Goal: Complete application form

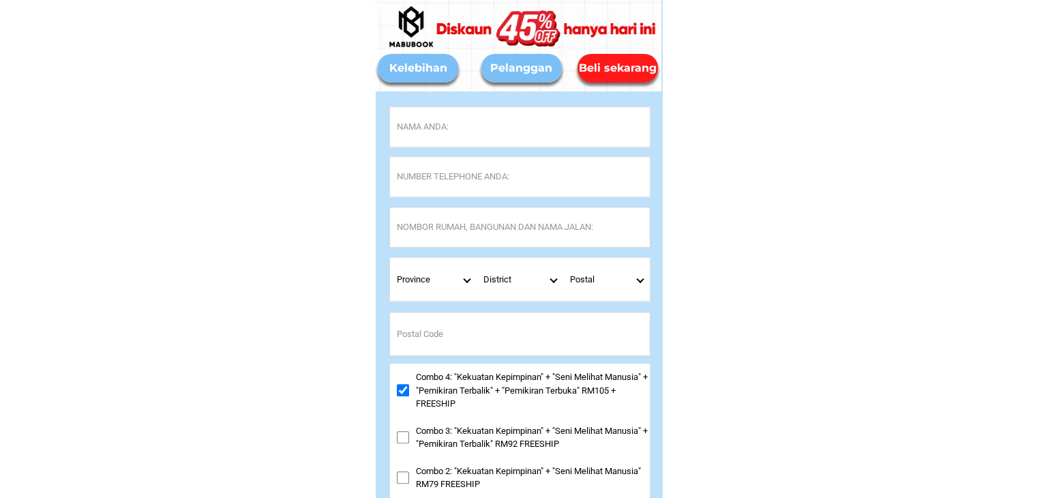
scroll to position [6420, 0]
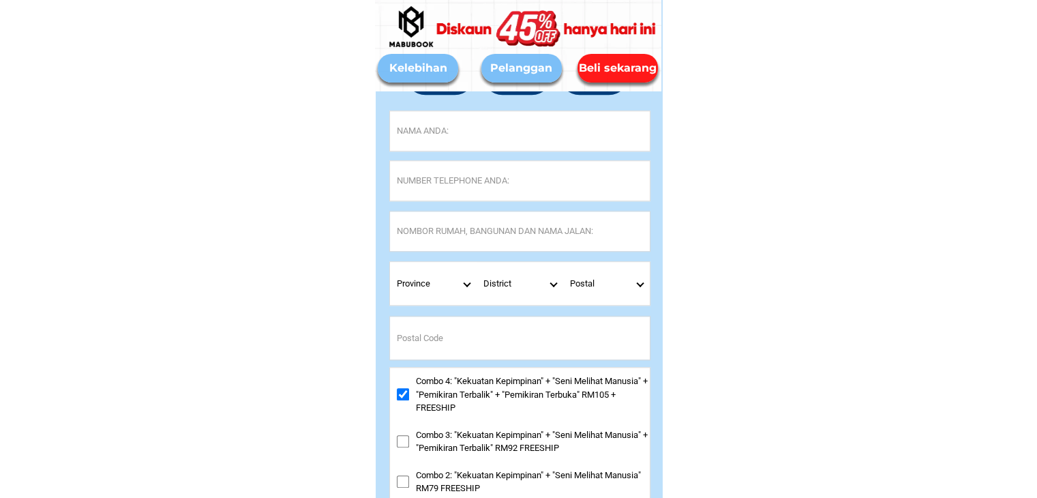
click at [541, 138] on input "Input full_name" at bounding box center [520, 131] width 260 height 40
paste input "[PERSON_NAME]"
type input "[PERSON_NAME]"
click at [440, 183] on input "Input phone_number" at bounding box center [520, 181] width 260 height 40
paste input "0124967442"
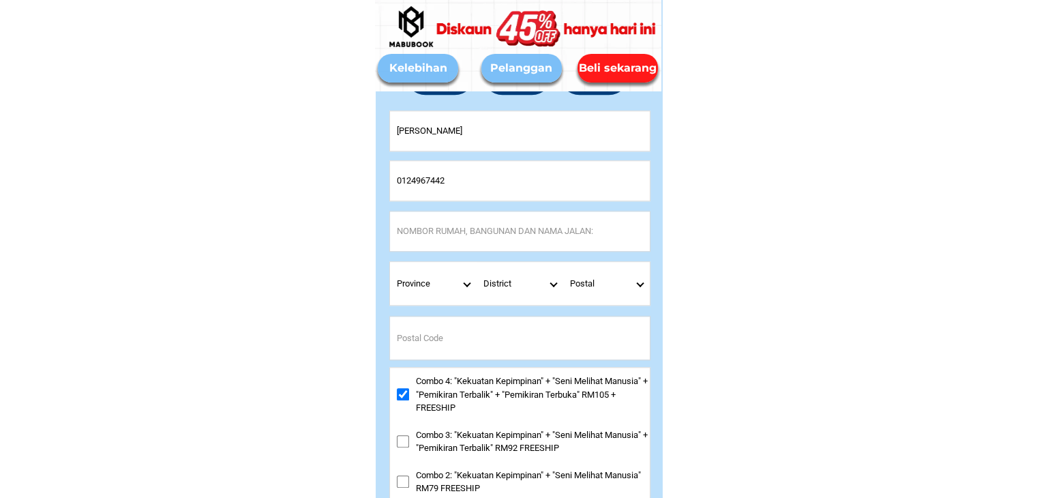
type input "0124967442"
click at [450, 236] on input "Input address" at bounding box center [520, 231] width 260 height 40
paste input "550 LORONG 12 [GEOGRAPHIC_DATA]"
type input "550 LORONG 12 [GEOGRAPHIC_DATA]"
click at [457, 339] on input "Input postal_code" at bounding box center [520, 337] width 260 height 43
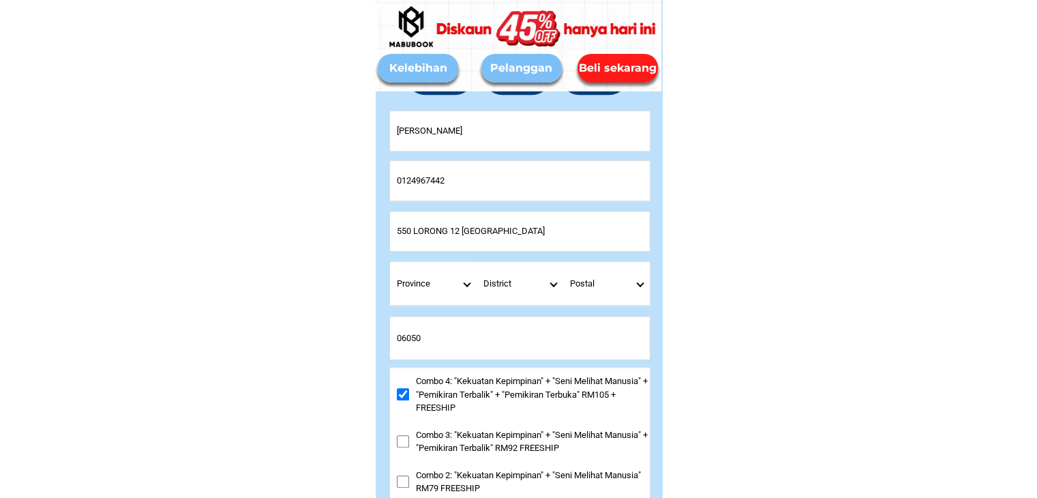
type input "06050"
click at [640, 279] on select "Postal" at bounding box center [606, 283] width 87 height 43
click at [461, 282] on select "Province [GEOGRAPHIC_DATA] [GEOGRAPHIC_DATA] [GEOGRAPHIC_DATA] [GEOGRAPHIC_DATA…" at bounding box center [433, 283] width 87 height 43
select select "60_R4444908"
click at [390, 262] on select "Province [GEOGRAPHIC_DATA] [GEOGRAPHIC_DATA] [GEOGRAPHIC_DATA] [GEOGRAPHIC_DATA…" at bounding box center [433, 283] width 87 height 43
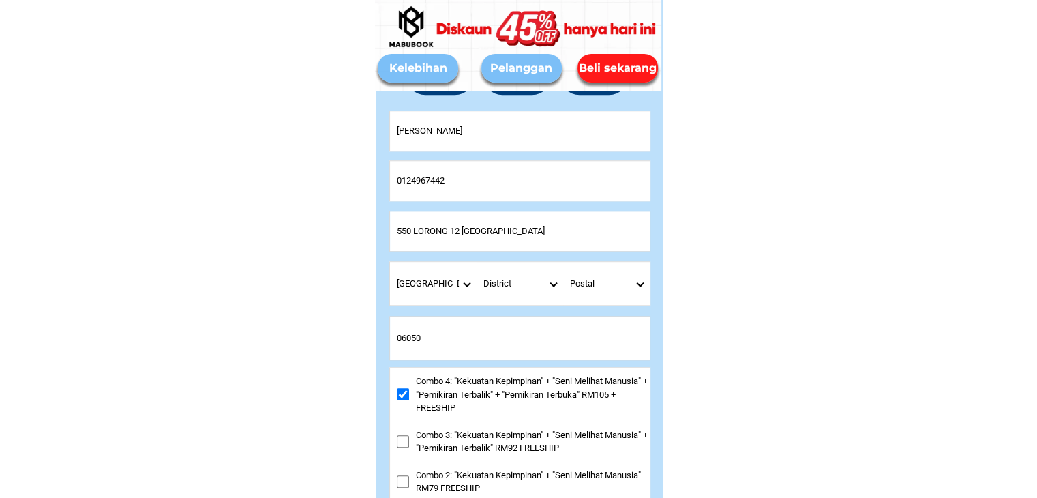
click at [551, 282] on select "District [GEOGRAPHIC_DATA] [GEOGRAPHIC_DATA] [GEOGRAPHIC_DATA] [GEOGRAPHIC_DATA…" at bounding box center [519, 283] width 87 height 43
select select "60_R533171301"
click at [476, 262] on select "District [GEOGRAPHIC_DATA] [GEOGRAPHIC_DATA] [GEOGRAPHIC_DATA] [GEOGRAPHIC_DATA…" at bounding box center [519, 283] width 87 height 43
click at [635, 284] on select "Postal 6050" at bounding box center [606, 283] width 87 height 43
select select "6050"
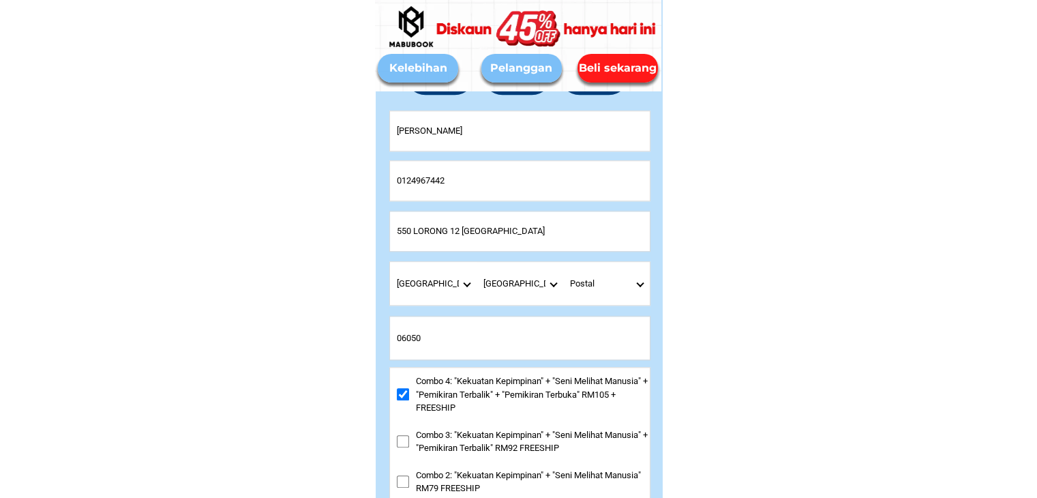
click at [563, 262] on select "Postal 6050" at bounding box center [606, 283] width 87 height 43
click at [402, 335] on input "Input postal_code" at bounding box center [520, 337] width 260 height 43
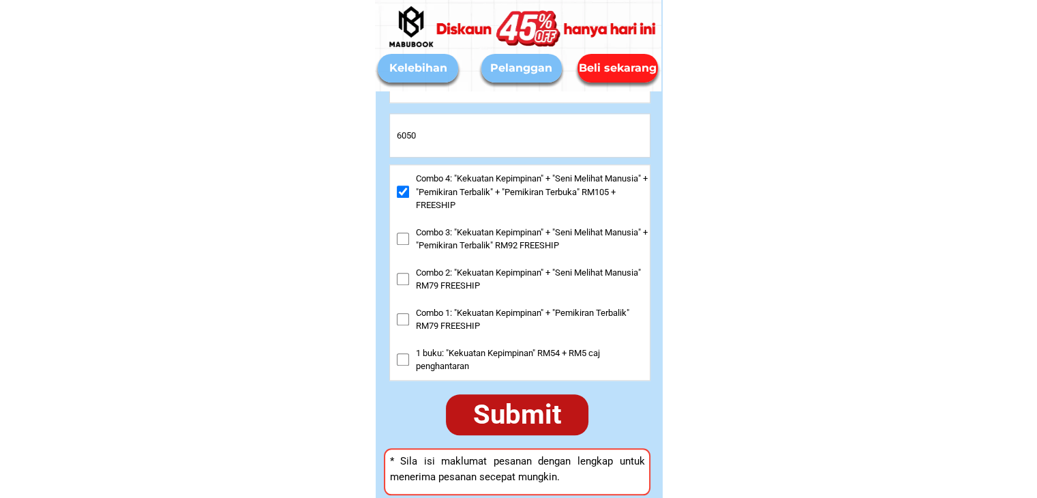
scroll to position [6625, 0]
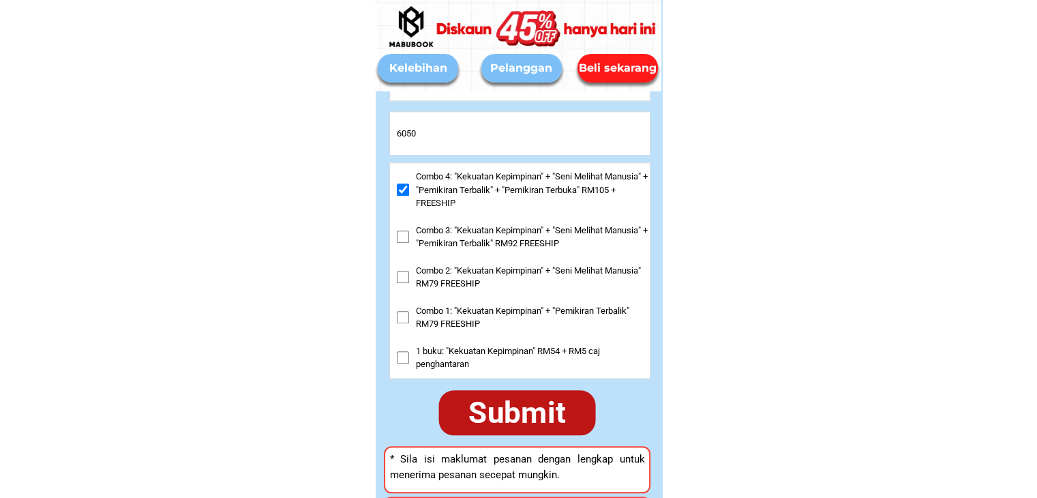
type input "6050"
click at [528, 425] on div "Submit" at bounding box center [517, 411] width 172 height 49
checkbox input "true"
checkbox input "false"
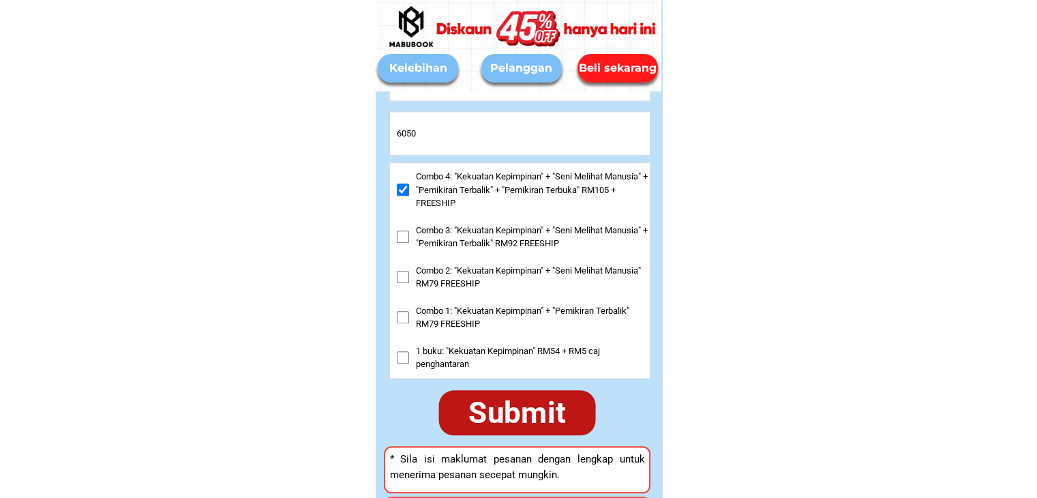
checkbox input "false"
type input "06050"
click at [518, 415] on div "Submit" at bounding box center [517, 412] width 164 height 47
checkbox input "true"
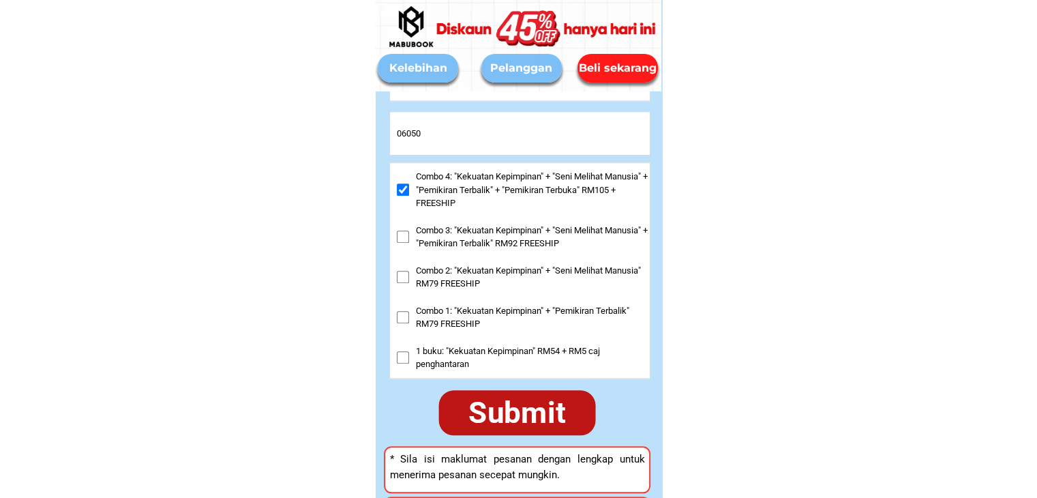
checkbox input "false"
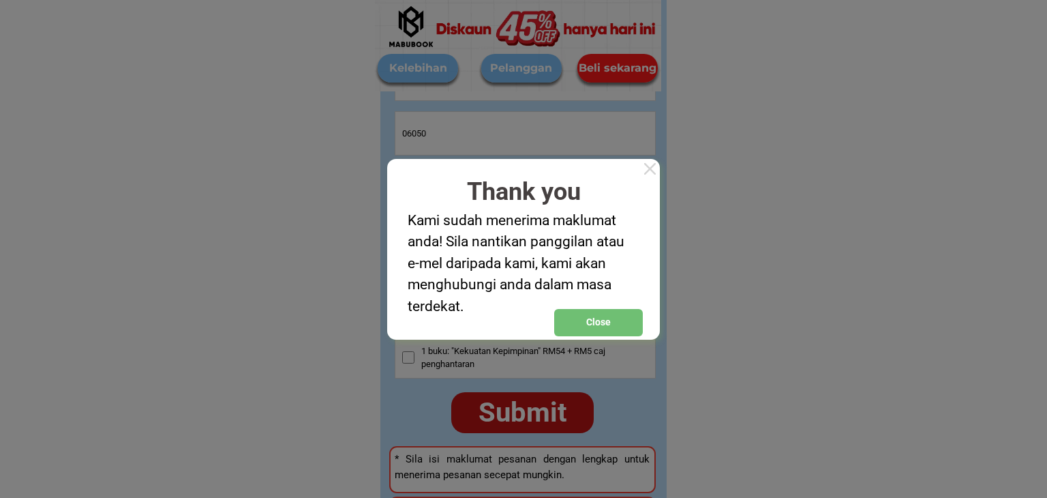
drag, startPoint x: 650, startPoint y: 163, endPoint x: 648, endPoint y: 172, distance: 9.8
click at [650, 172] on div at bounding box center [650, 169] width 20 height 20
